Goal: Check status: Check status

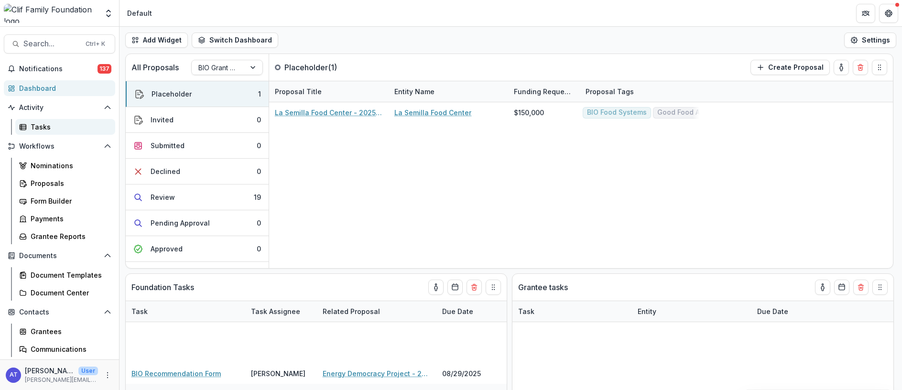
scroll to position [266, 0]
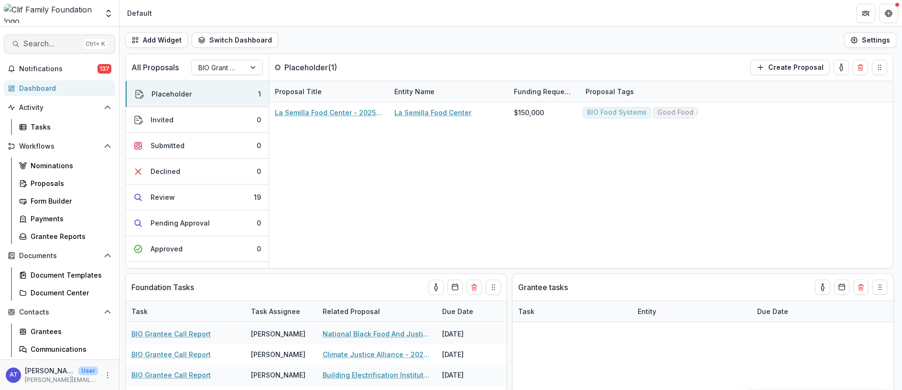
click at [37, 41] on span "Search..." at bounding box center [51, 43] width 56 height 9
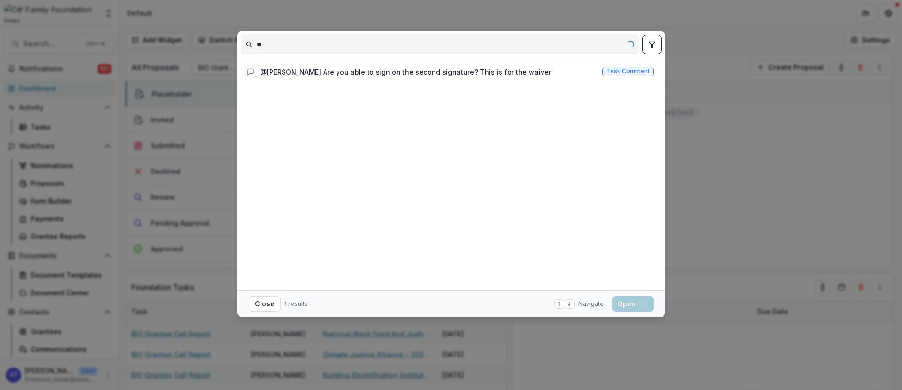
type input "*"
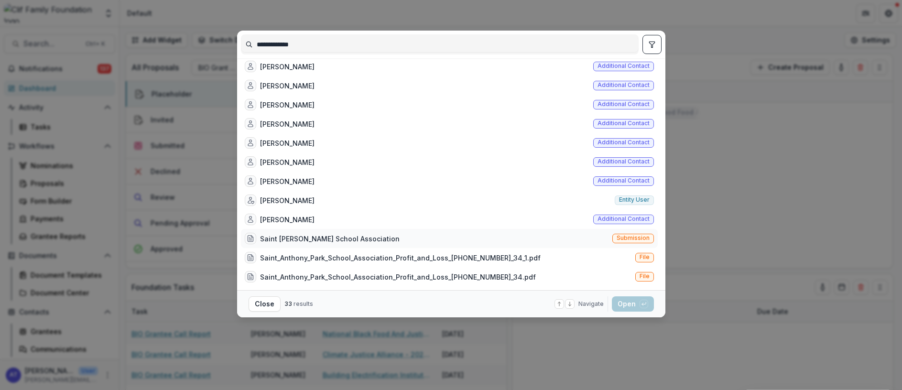
scroll to position [0, 0]
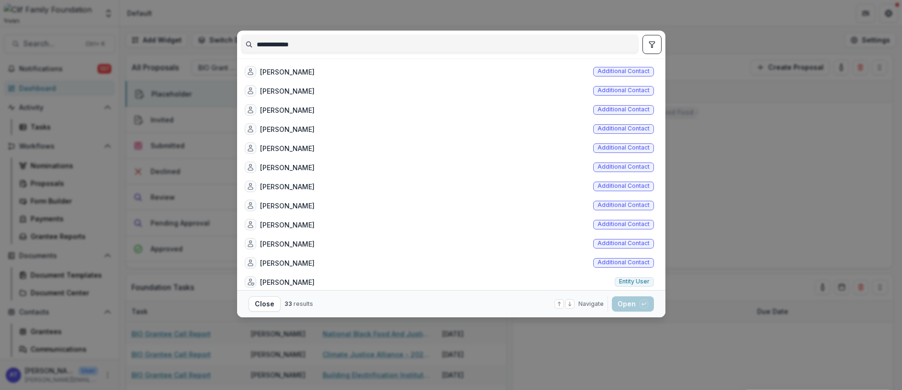
type input "**********"
click at [726, 169] on div "**********" at bounding box center [451, 195] width 902 height 390
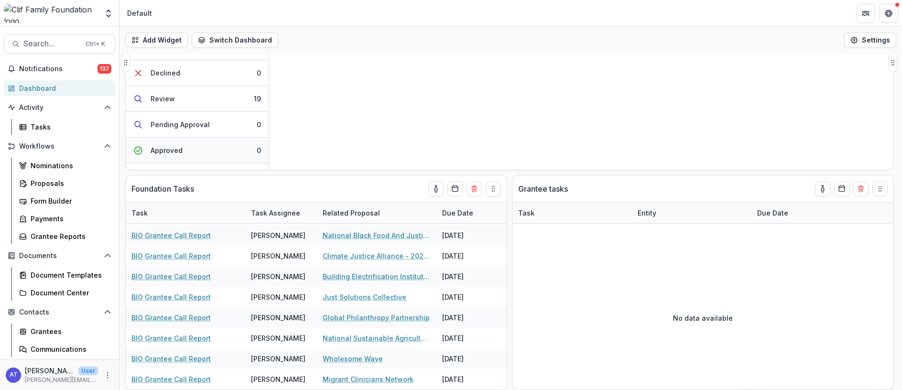
scroll to position [71, 0]
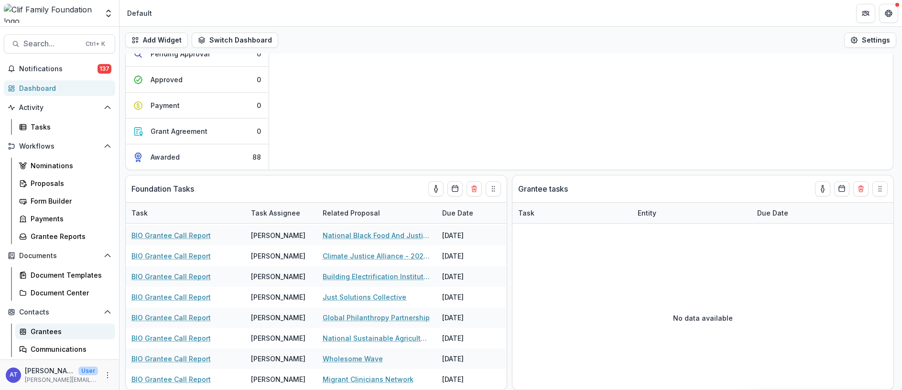
click at [46, 330] on div "Grantees" at bounding box center [69, 331] width 77 height 10
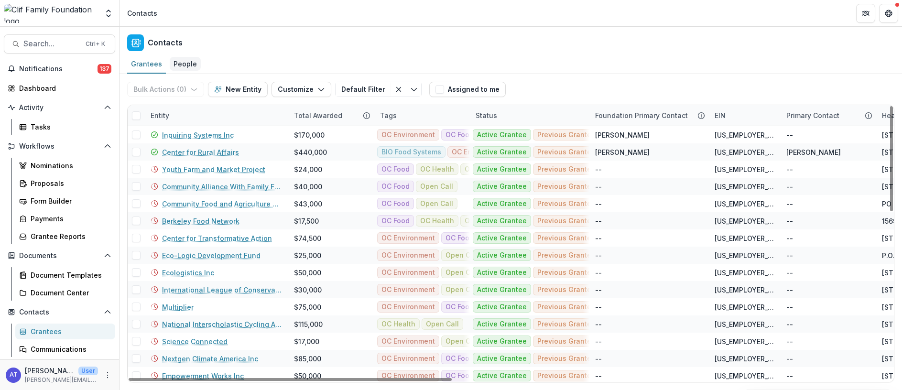
click at [189, 65] on div "People" at bounding box center [185, 64] width 31 height 14
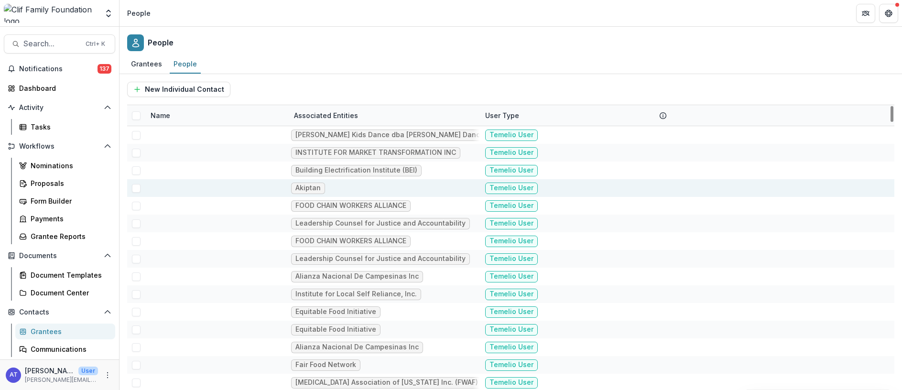
drag, startPoint x: 182, startPoint y: 116, endPoint x: 149, endPoint y: 185, distance: 76.1
click at [149, 185] on div at bounding box center [216, 188] width 143 height 18
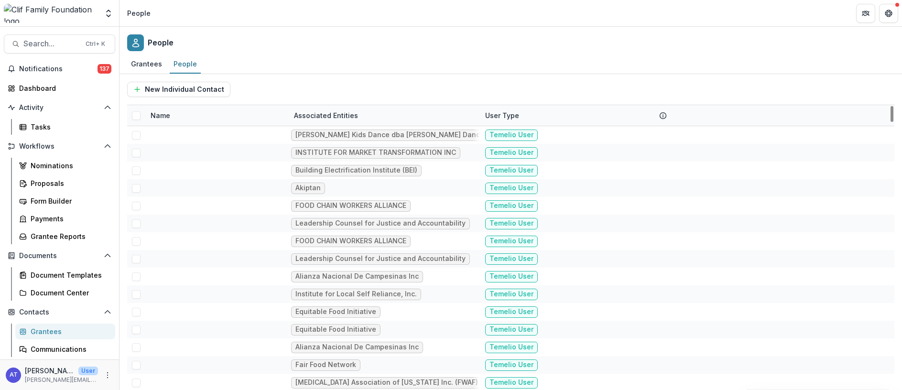
click at [158, 115] on div "Name" at bounding box center [160, 115] width 31 height 10
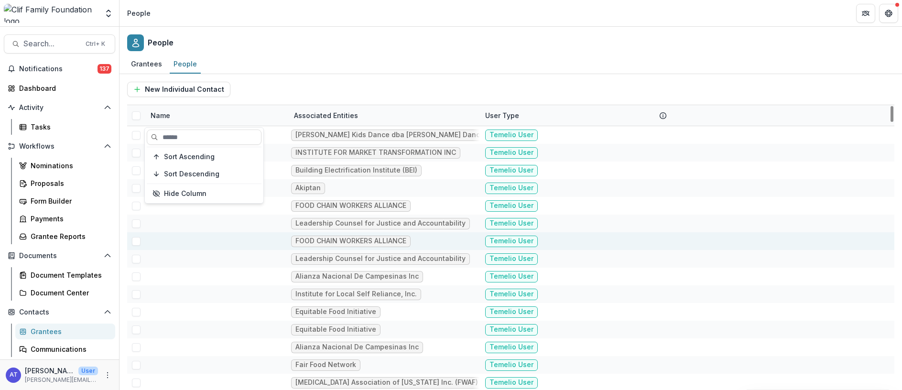
click at [187, 246] on div at bounding box center [217, 241] width 132 height 18
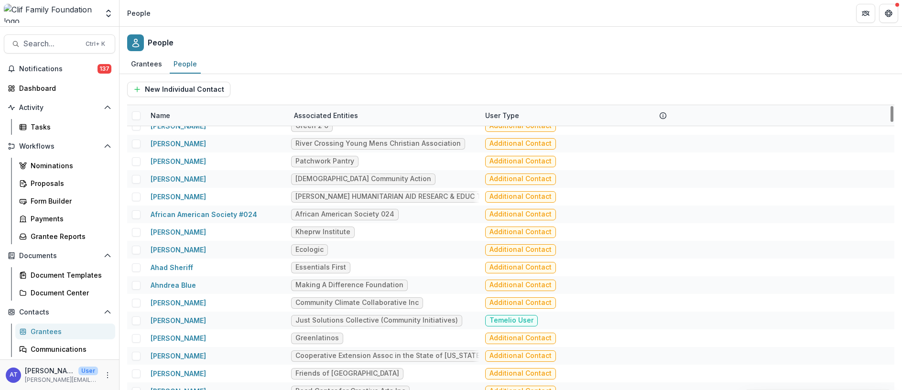
scroll to position [2581, 0]
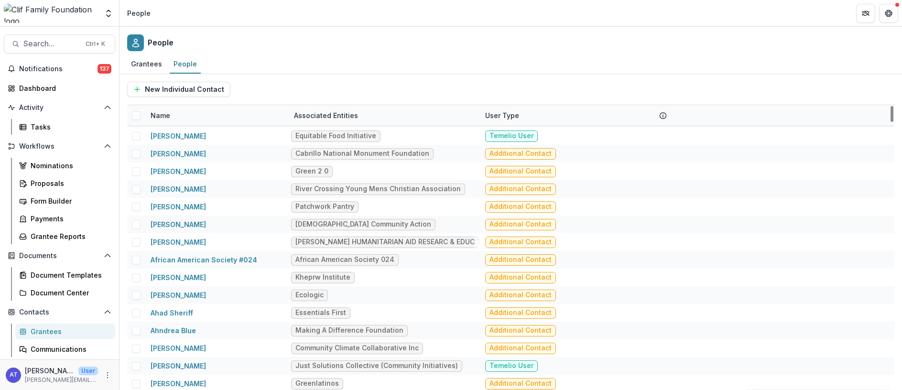
drag, startPoint x: 894, startPoint y: 120, endPoint x: 894, endPoint y: 79, distance: 40.6
click at [894, 79] on div "New Individual Contact Name Associated Entities User Type [PERSON_NAME] Asian A…" at bounding box center [510, 232] width 782 height 316
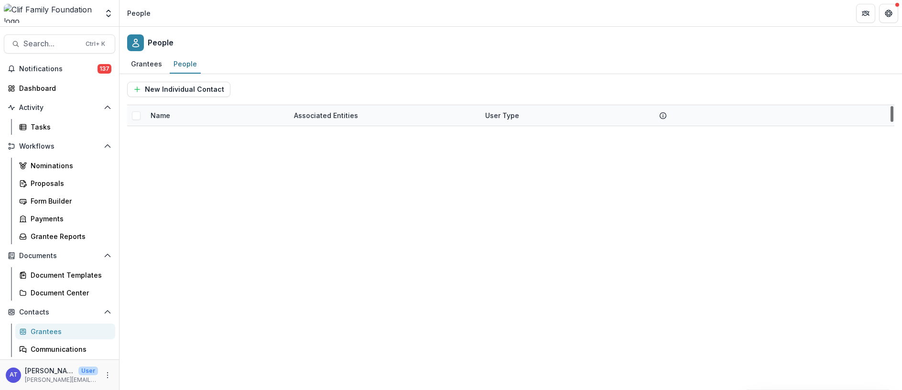
scroll to position [0, 0]
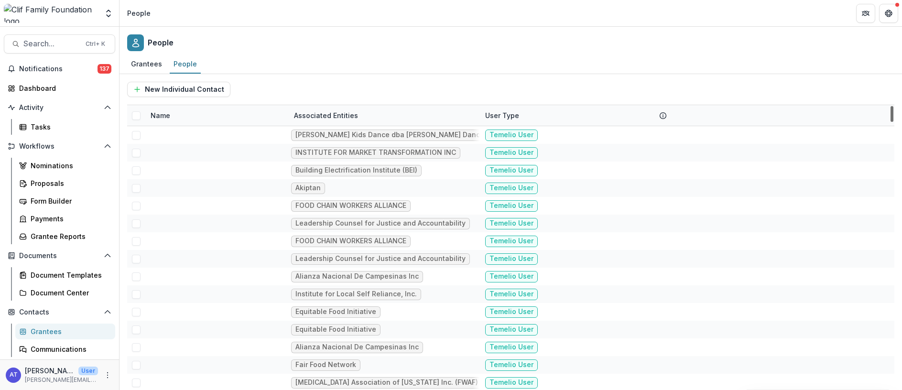
drag, startPoint x: 890, startPoint y: 114, endPoint x: 891, endPoint y: 81, distance: 33.0
click at [891, 106] on div at bounding box center [891, 114] width 3 height 16
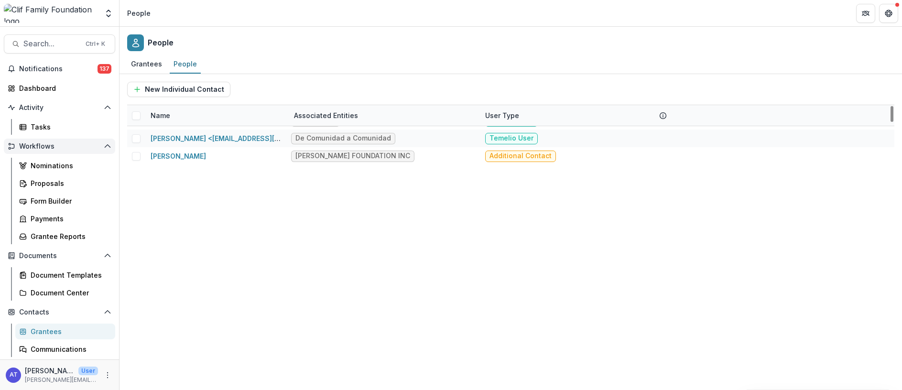
scroll to position [645, 0]
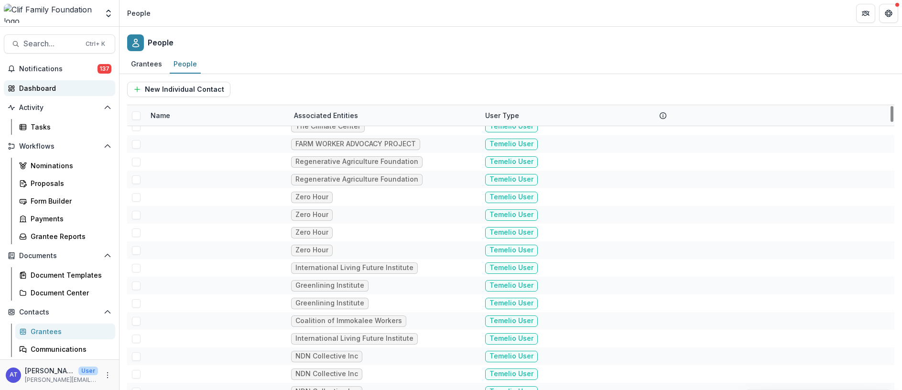
click at [37, 87] on div "Dashboard" at bounding box center [63, 88] width 88 height 10
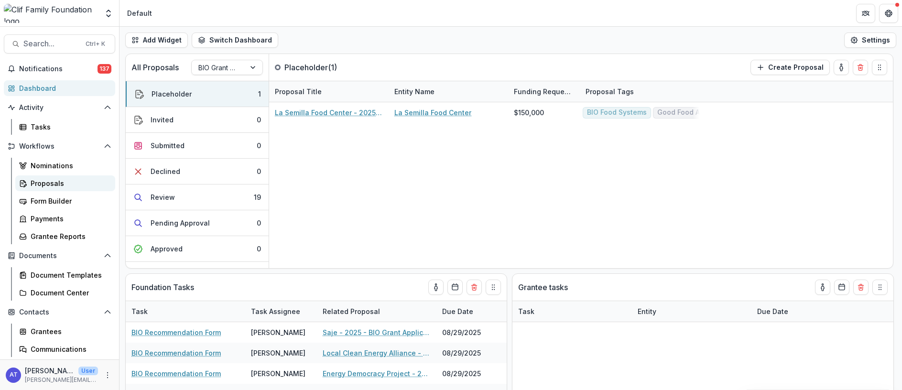
click at [42, 182] on div "Proposals" at bounding box center [69, 183] width 77 height 10
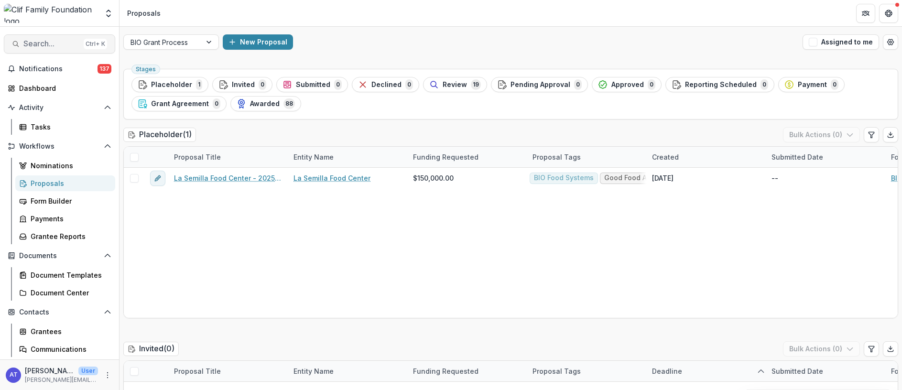
click at [41, 49] on button "Search... Ctrl + K" at bounding box center [59, 43] width 111 height 19
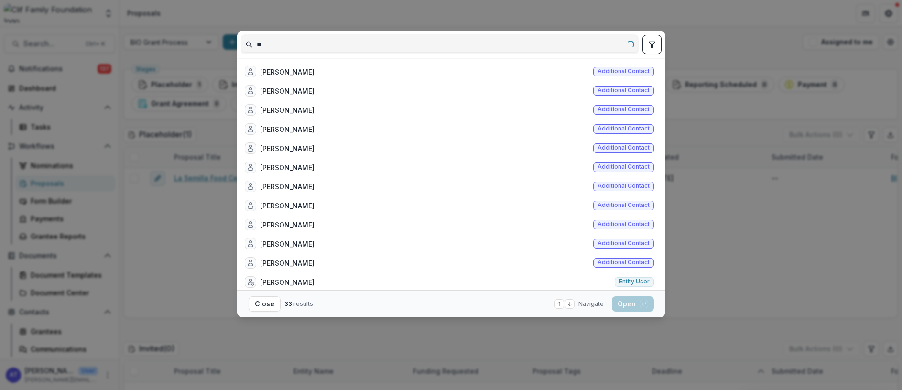
type input "*"
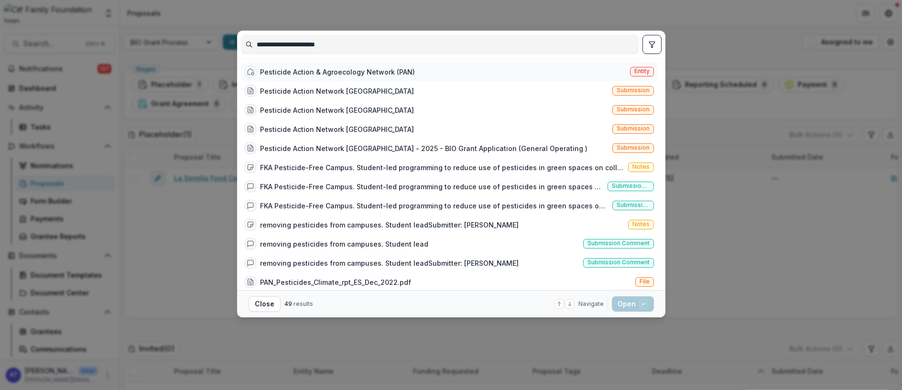
type input "**********"
click at [311, 75] on div "Pesticide Action & Agroecology Network (PAN)" at bounding box center [337, 72] width 155 height 10
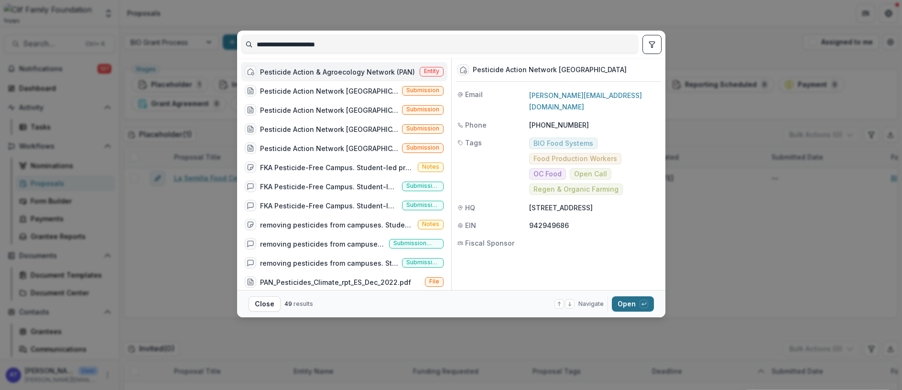
click at [627, 306] on button "Open with enter key" at bounding box center [633, 303] width 42 height 15
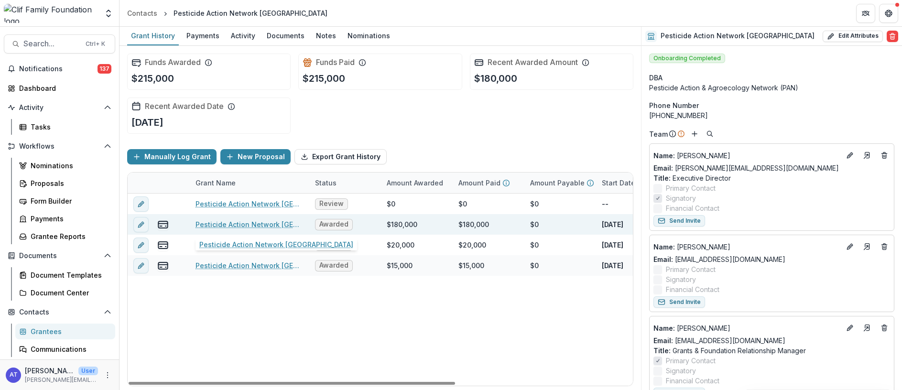
click at [250, 227] on link "Pesticide Action Network [GEOGRAPHIC_DATA]" at bounding box center [249, 224] width 108 height 10
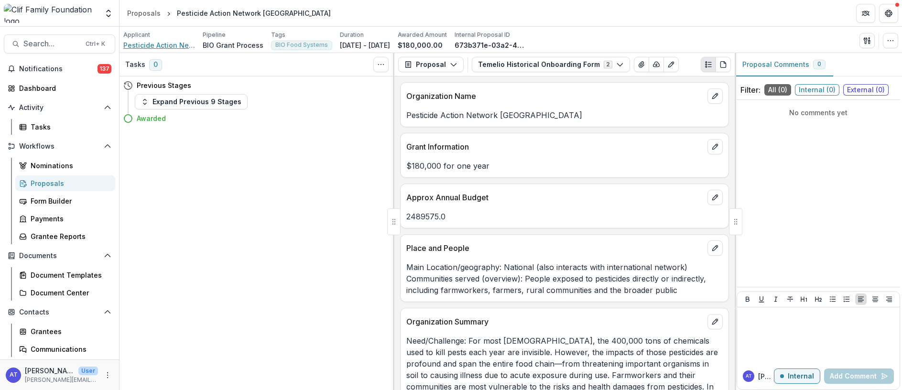
click at [154, 40] on span "Pesticide Action Network [GEOGRAPHIC_DATA]" at bounding box center [159, 45] width 72 height 10
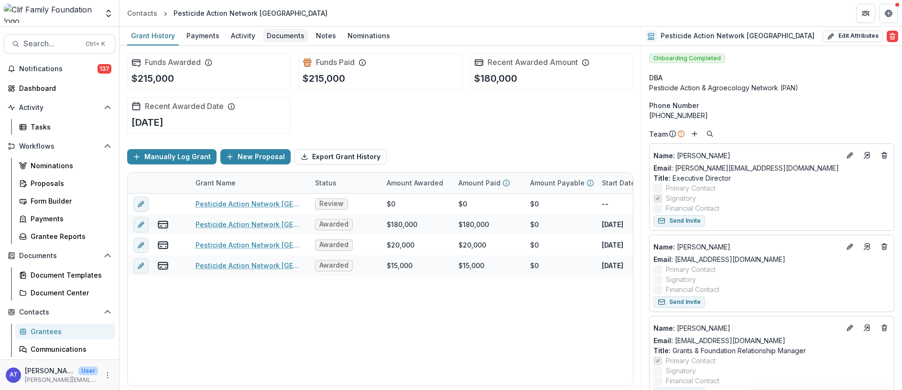
click at [281, 37] on div "Documents" at bounding box center [285, 36] width 45 height 14
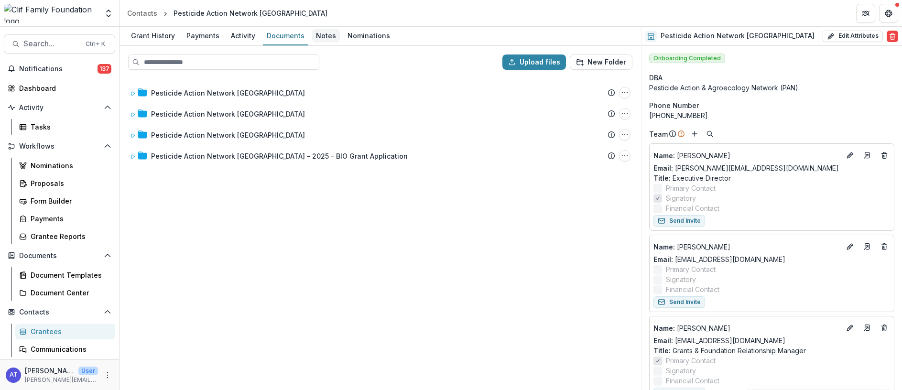
click at [323, 34] on div "Notes" at bounding box center [326, 36] width 28 height 14
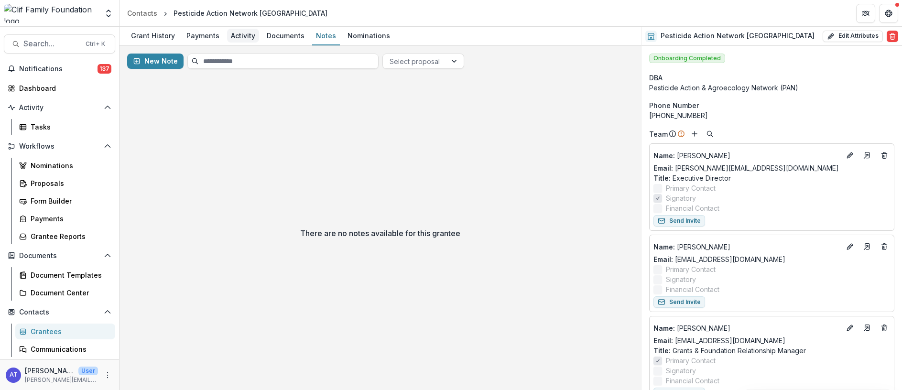
click at [239, 35] on div "Activity" at bounding box center [243, 36] width 32 height 14
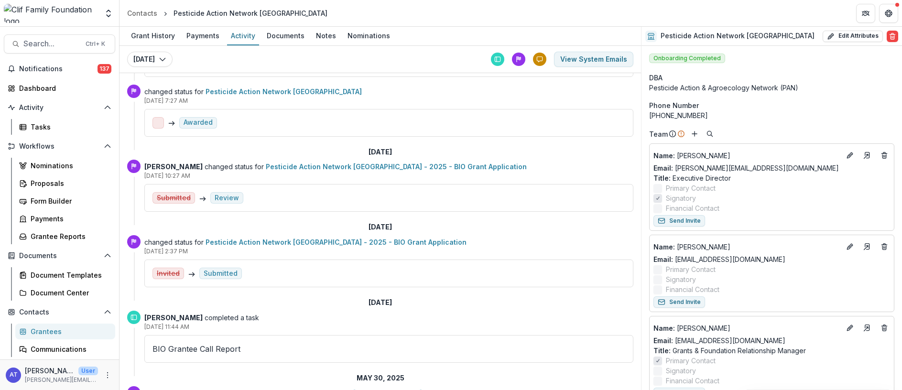
scroll to position [287, 0]
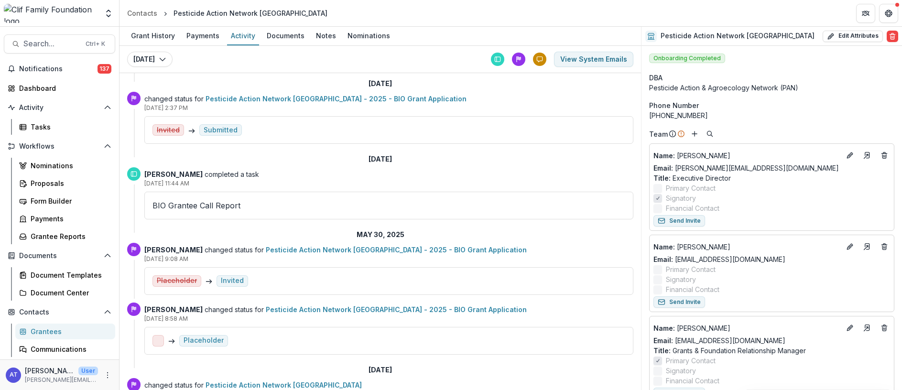
click at [211, 206] on p "BIO Grantee Call Report" at bounding box center [388, 205] width 473 height 11
click at [289, 211] on div "BIO Grantee Call Report" at bounding box center [388, 206] width 489 height 28
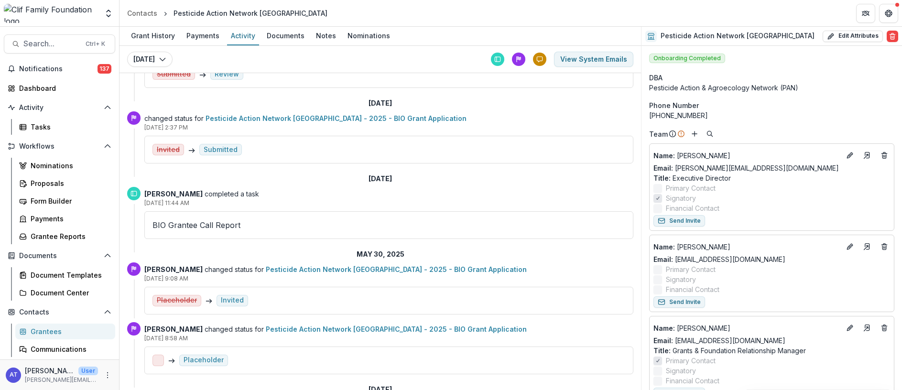
scroll to position [269, 0]
click at [186, 231] on div "BIO Grantee Call Report" at bounding box center [388, 224] width 489 height 28
click at [137, 192] on icon at bounding box center [134, 192] width 5 height 5
click at [239, 222] on p "BIO Grantee Call Report" at bounding box center [388, 223] width 473 height 11
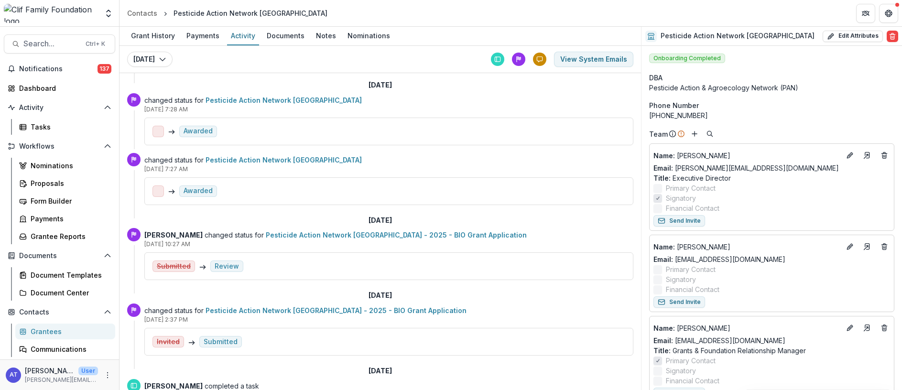
scroll to position [0, 0]
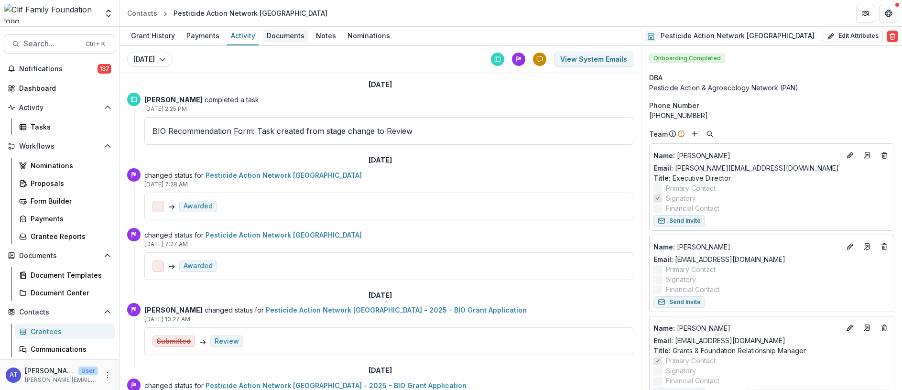
click at [271, 36] on div "Documents" at bounding box center [285, 36] width 45 height 14
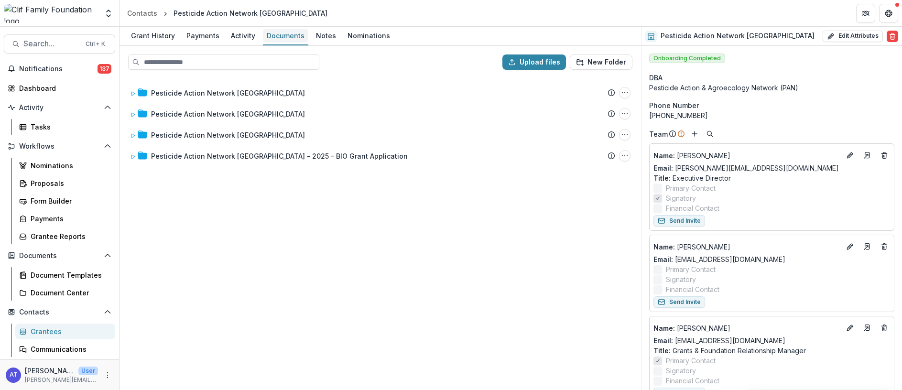
click at [268, 34] on div "Documents" at bounding box center [285, 36] width 45 height 14
click at [155, 34] on div "Grant History" at bounding box center [153, 36] width 52 height 14
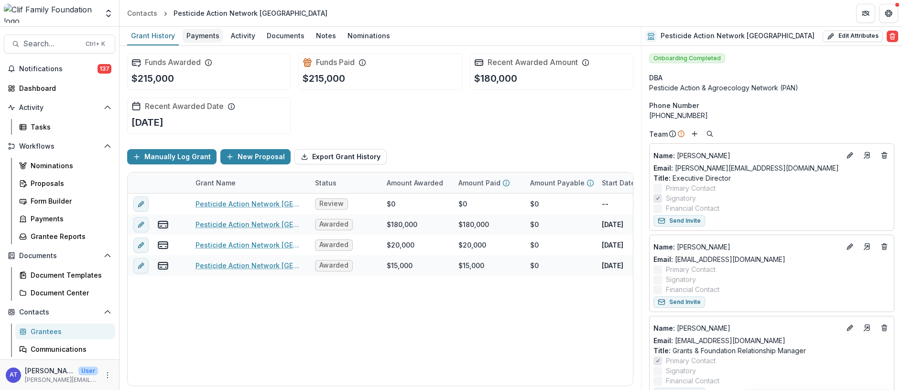
click at [197, 37] on div "Payments" at bounding box center [203, 36] width 41 height 14
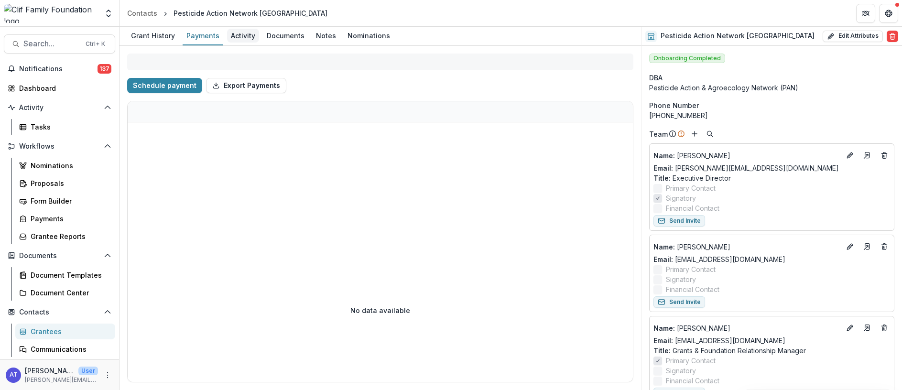
click at [243, 37] on div "Activity" at bounding box center [243, 36] width 32 height 14
select select "****"
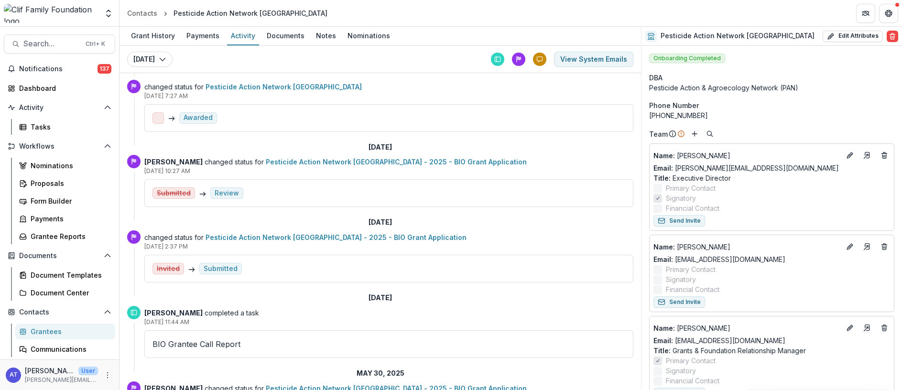
scroll to position [125, 0]
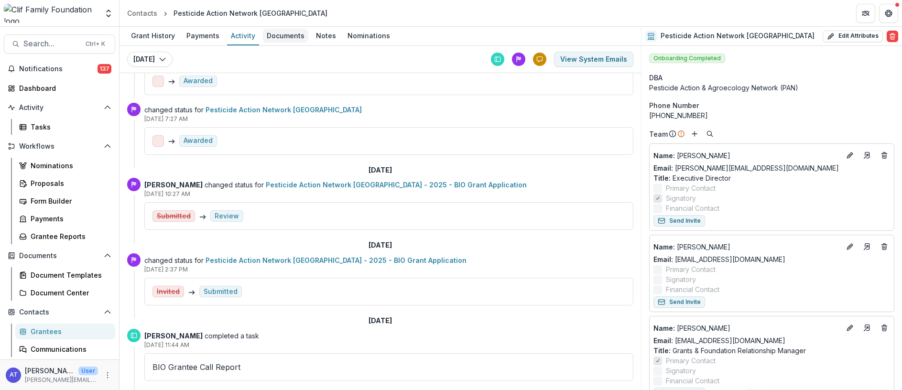
click at [280, 33] on div "Documents" at bounding box center [285, 36] width 45 height 14
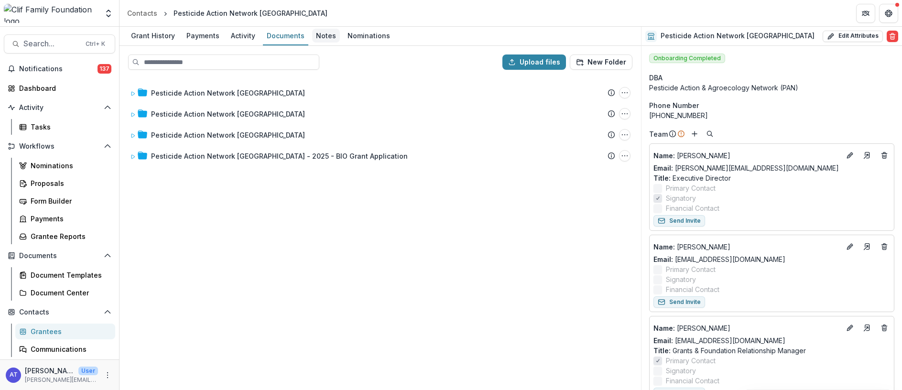
click at [319, 35] on div "Notes" at bounding box center [326, 36] width 28 height 14
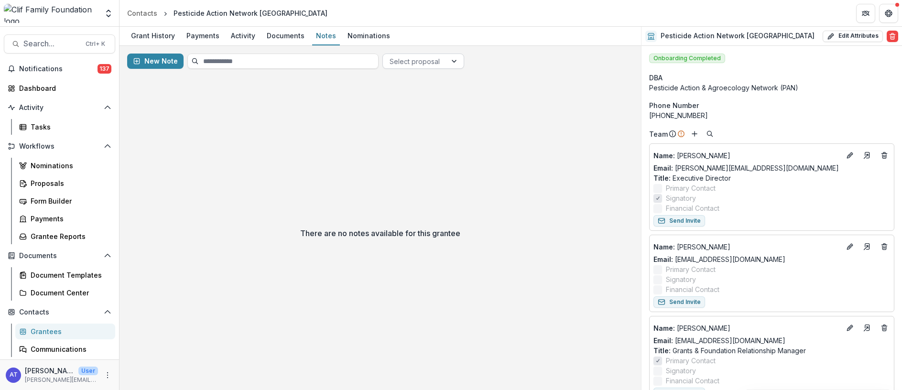
click at [419, 63] on div at bounding box center [415, 61] width 50 height 12
click at [312, 139] on div "There are no notes available for this grantee" at bounding box center [379, 233] width 521 height 314
click at [239, 38] on div "Activity" at bounding box center [243, 36] width 32 height 14
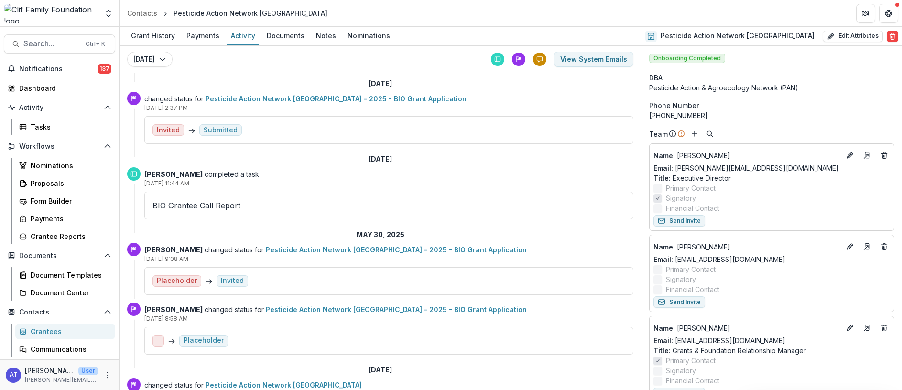
scroll to position [340, 0]
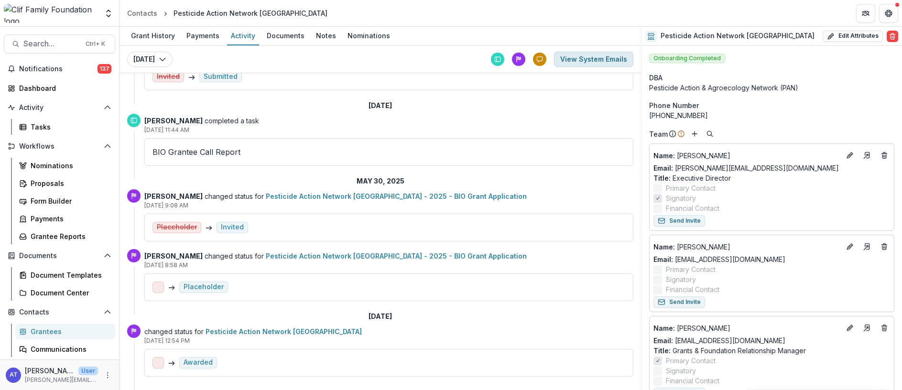
click at [580, 54] on button "View System Emails" at bounding box center [593, 59] width 79 height 15
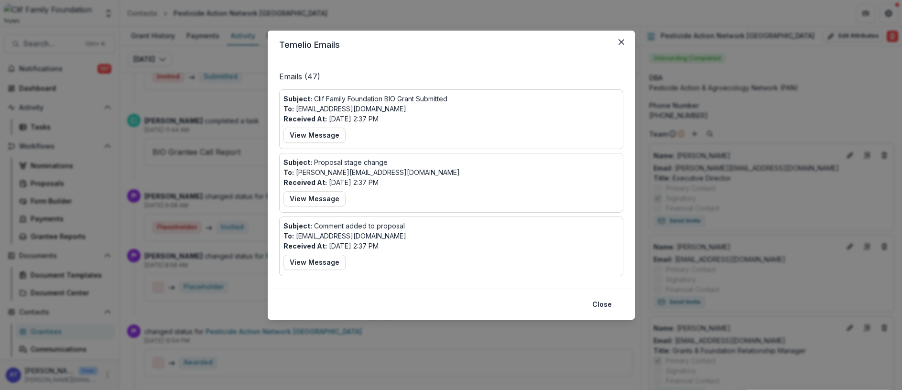
scroll to position [0, 0]
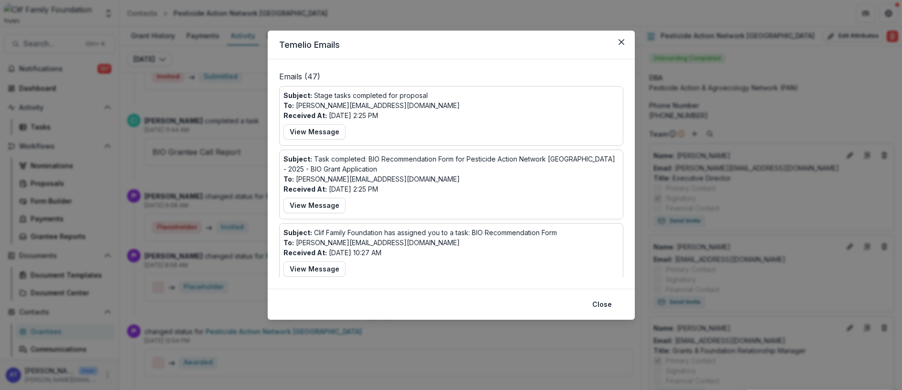
click at [624, 33] on header "Temelio Emails" at bounding box center [451, 45] width 367 height 29
click at [621, 39] on icon "Close" at bounding box center [622, 42] width 6 height 6
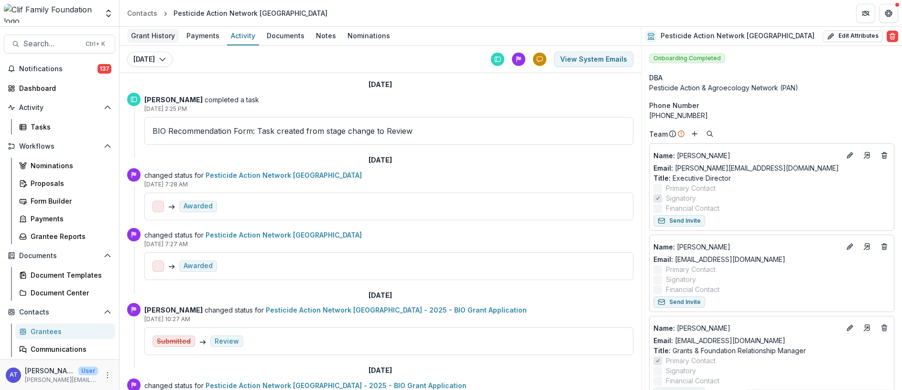
click at [154, 35] on div "Grant History" at bounding box center [153, 36] width 52 height 14
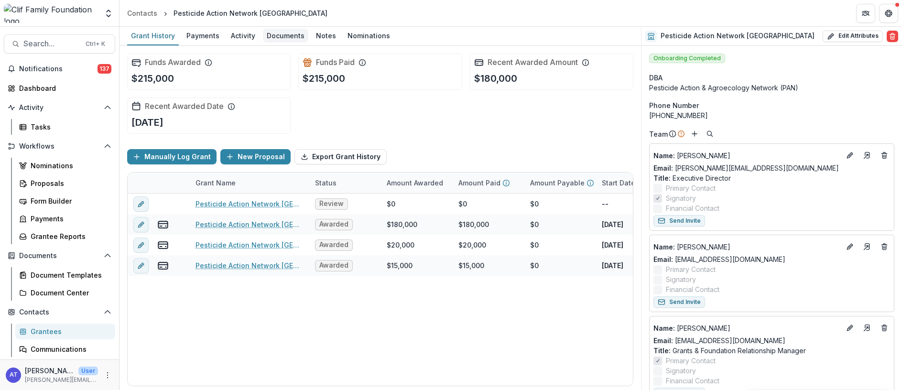
click at [282, 36] on div "Documents" at bounding box center [285, 36] width 45 height 14
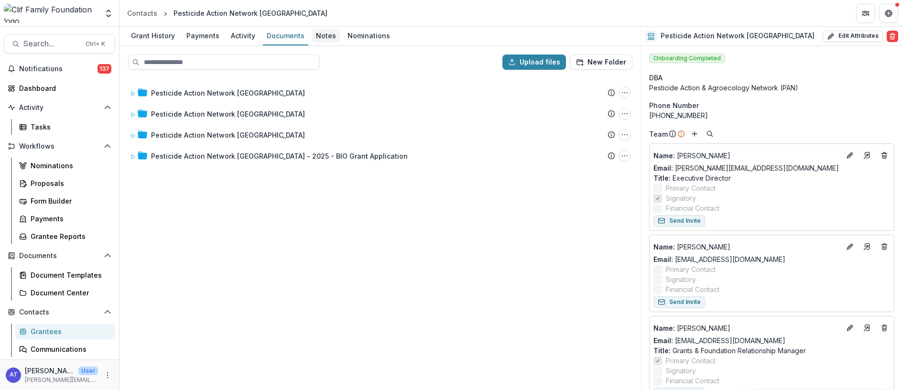
click at [322, 35] on div "Notes" at bounding box center [326, 36] width 28 height 14
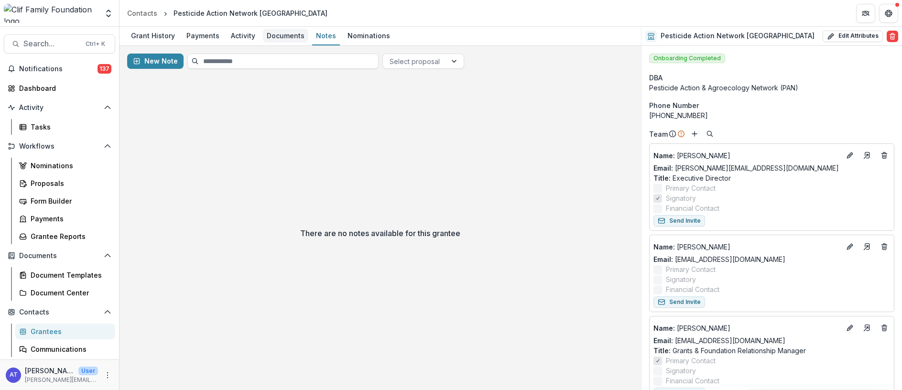
click at [273, 40] on div "Documents" at bounding box center [285, 36] width 45 height 14
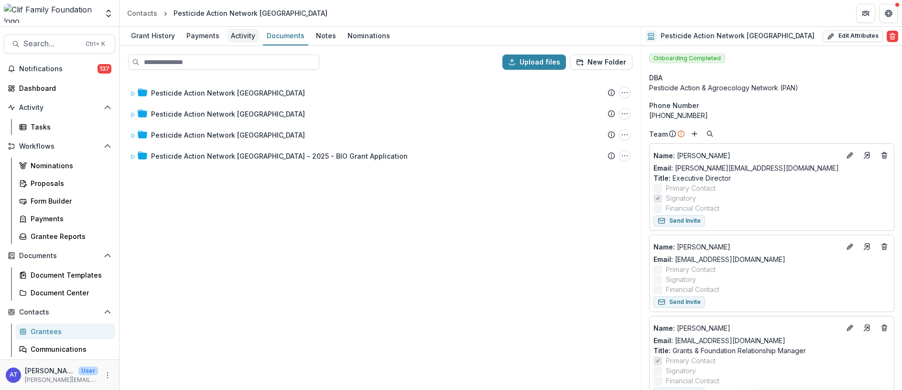
click at [235, 37] on div "Activity" at bounding box center [243, 36] width 32 height 14
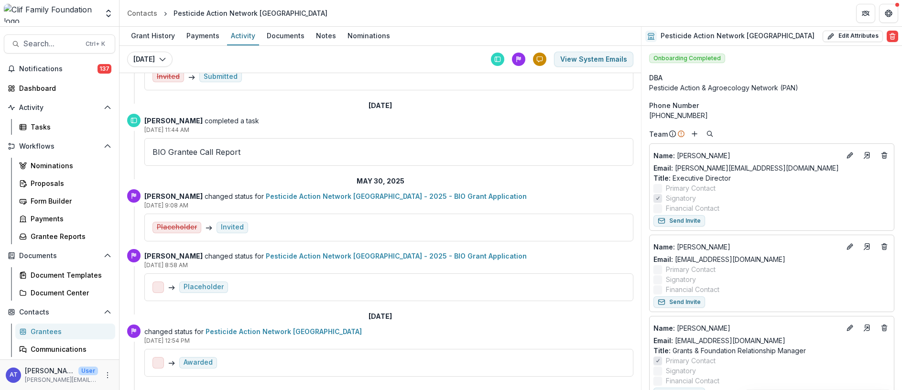
scroll to position [269, 0]
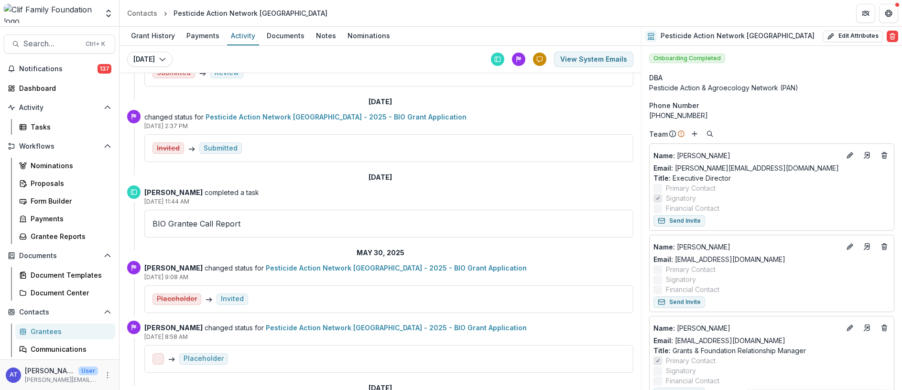
click at [186, 227] on p "BIO Grantee Call Report" at bounding box center [388, 223] width 473 height 11
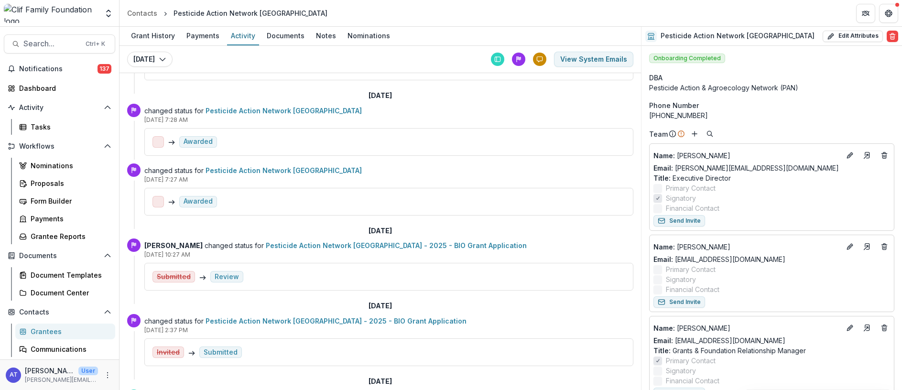
scroll to position [54, 0]
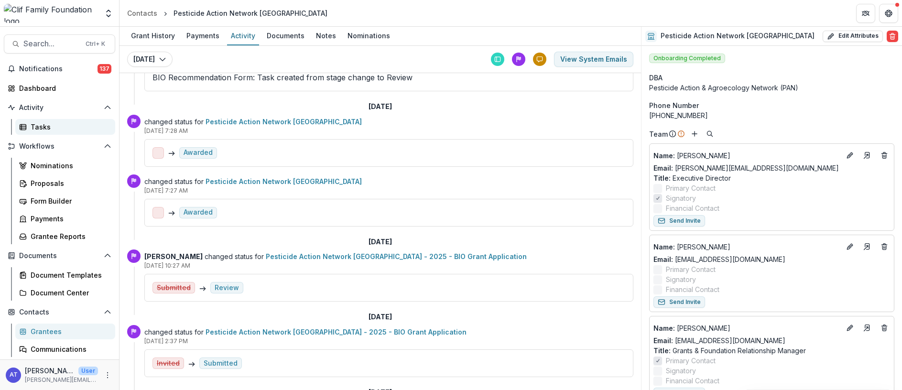
click at [34, 127] on div "Tasks" at bounding box center [69, 127] width 77 height 10
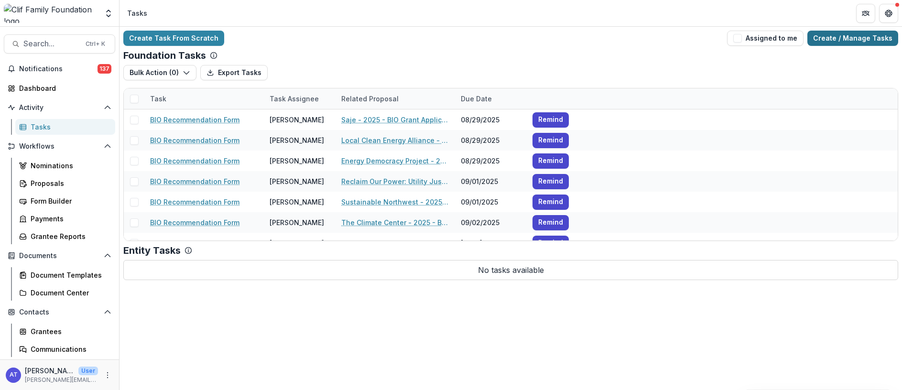
click at [833, 39] on link "Create / Manage Tasks" at bounding box center [852, 38] width 91 height 15
click at [39, 129] on div "Tasks" at bounding box center [69, 127] width 77 height 10
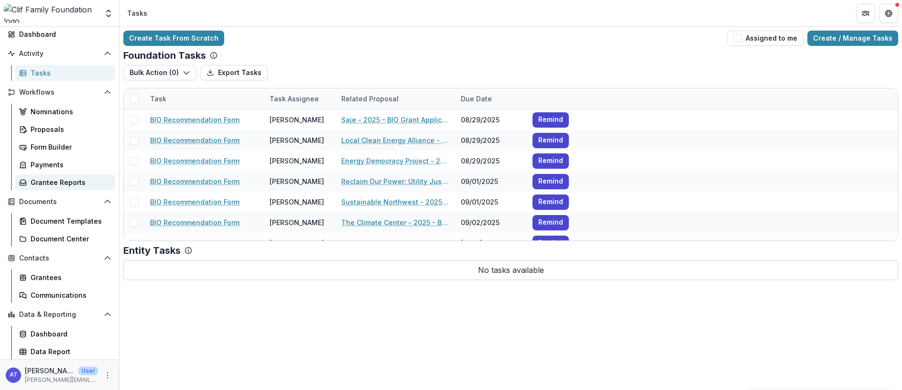
click at [55, 179] on div "Grantee Reports" at bounding box center [69, 182] width 77 height 10
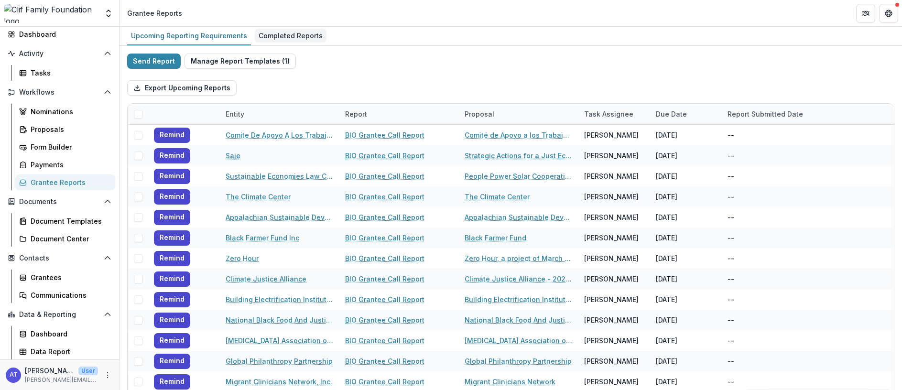
click at [279, 36] on div "Completed Reports" at bounding box center [291, 36] width 72 height 14
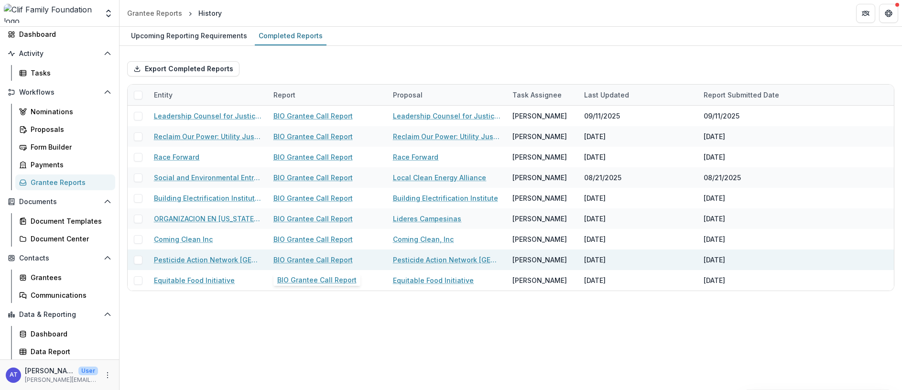
click at [293, 259] on link "BIO Grantee Call Report" at bounding box center [312, 260] width 79 height 10
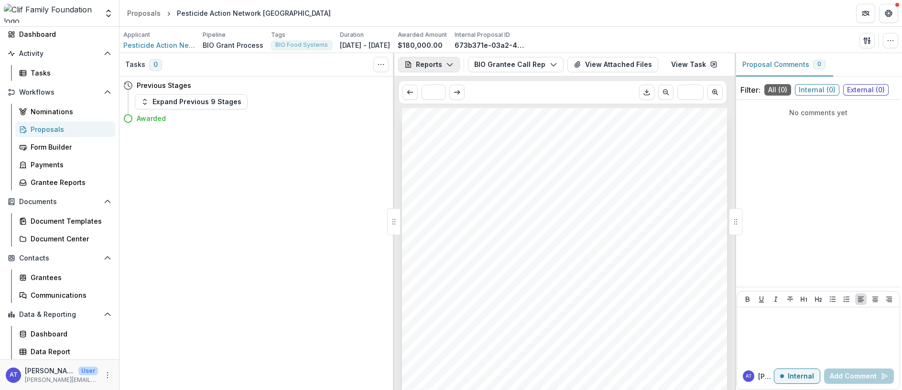
click at [449, 67] on icon "button" at bounding box center [450, 65] width 8 height 8
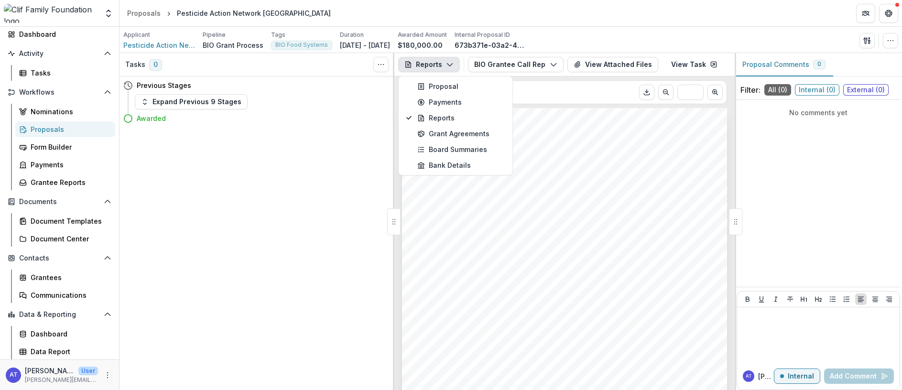
click at [610, 142] on div "Submission Responses BIO Grantee Report Notes from Grantee Call Pesticide Actio…" at bounding box center [564, 338] width 325 height 460
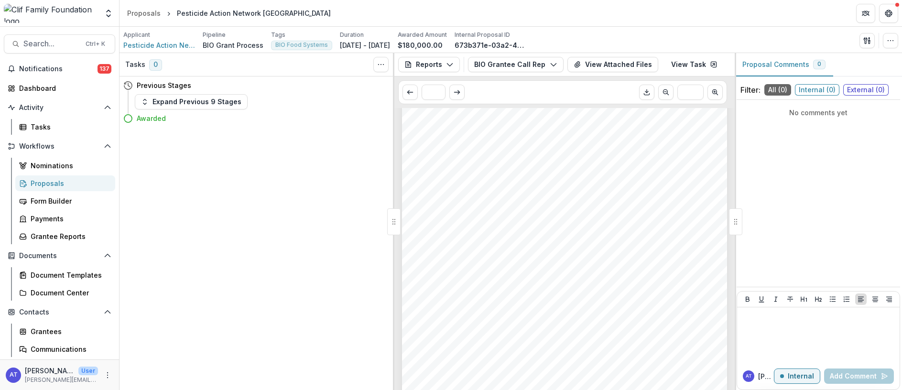
click at [559, 178] on div "laws. PANNA has been working on crisis communications, cyber security, and docu…" at bounding box center [564, 228] width 325 height 460
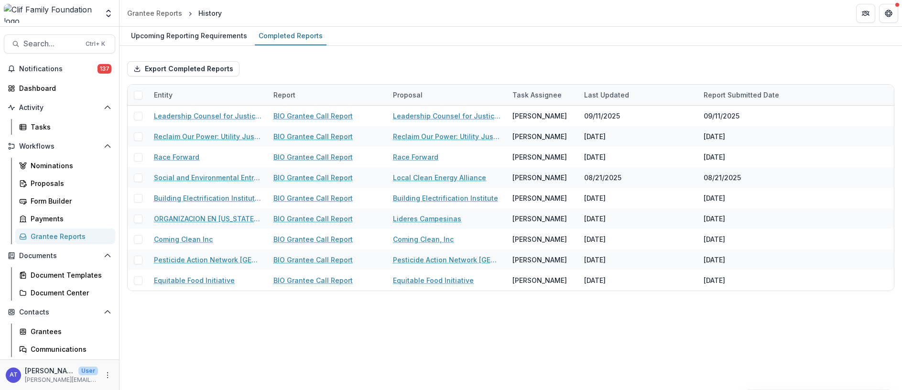
click at [248, 100] on div "Entity" at bounding box center [207, 95] width 119 height 21
click at [174, 38] on div "Upcoming Reporting Requirements" at bounding box center [189, 36] width 124 height 14
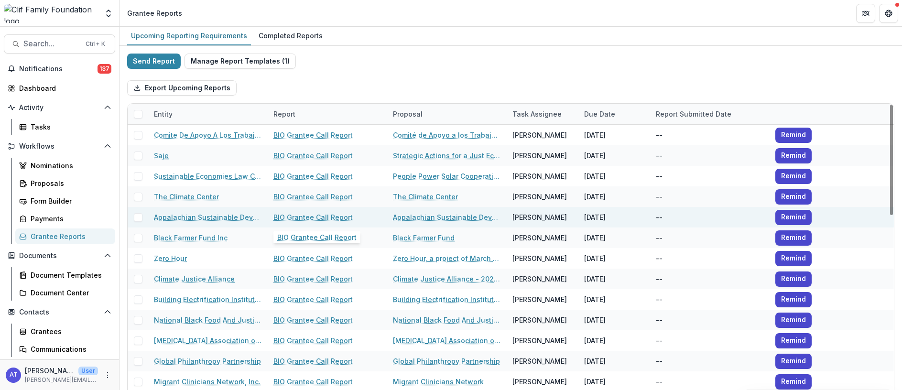
click at [287, 217] on link "BIO Grantee Call Report" at bounding box center [312, 217] width 79 height 10
